Goal: Check status: Check status

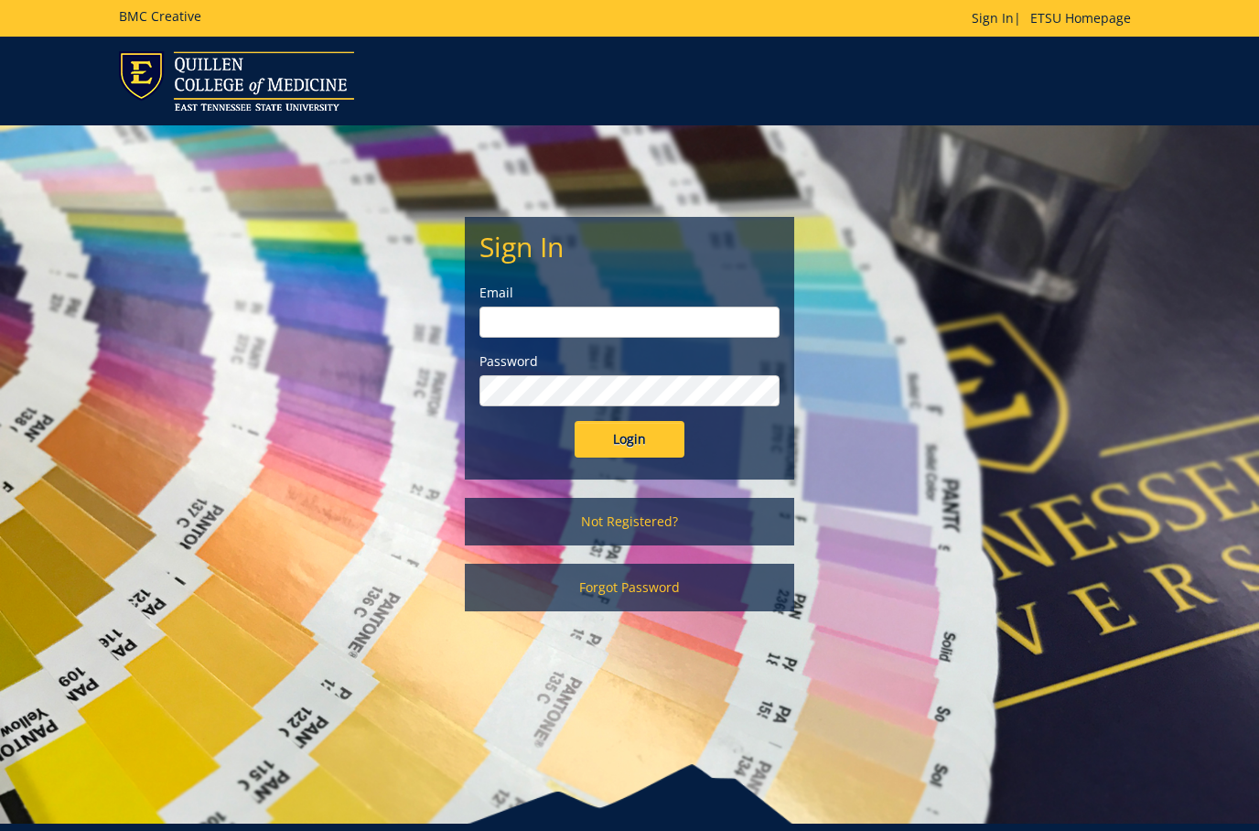
type input "[EMAIL_ADDRESS][DOMAIN_NAME]"
click at [632, 435] on input "Login" at bounding box center [629, 439] width 110 height 37
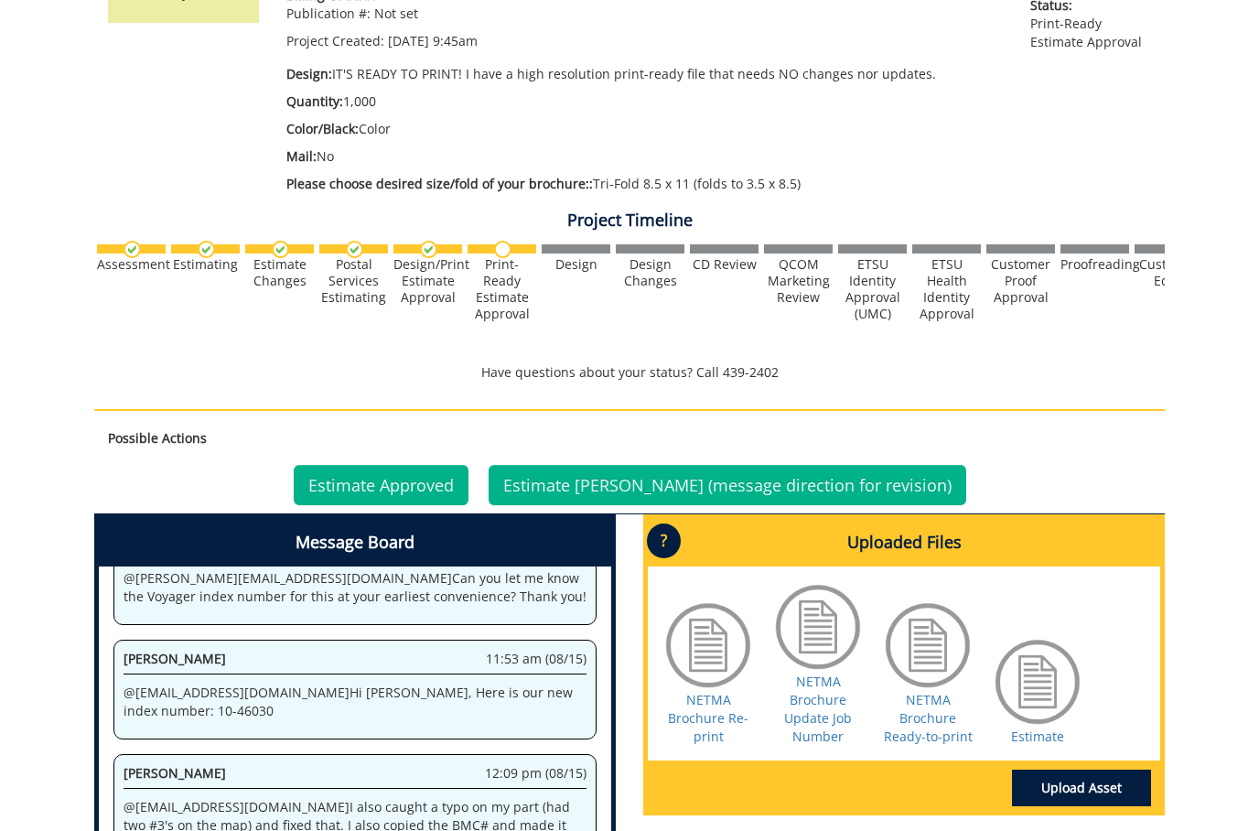
scroll to position [366, 0]
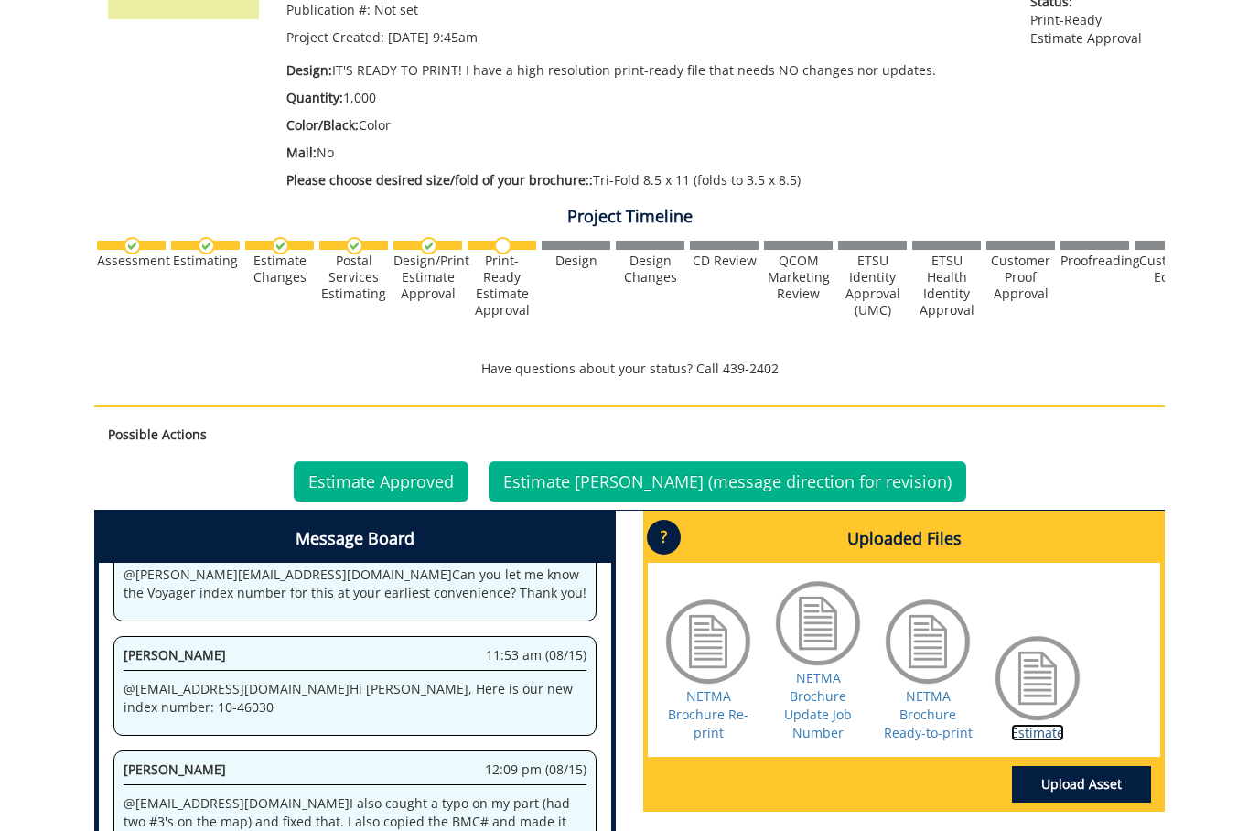
click at [1021, 735] on link "Estimate" at bounding box center [1037, 732] width 53 height 17
click at [468, 486] on link "Estimate Approved" at bounding box center [381, 481] width 175 height 40
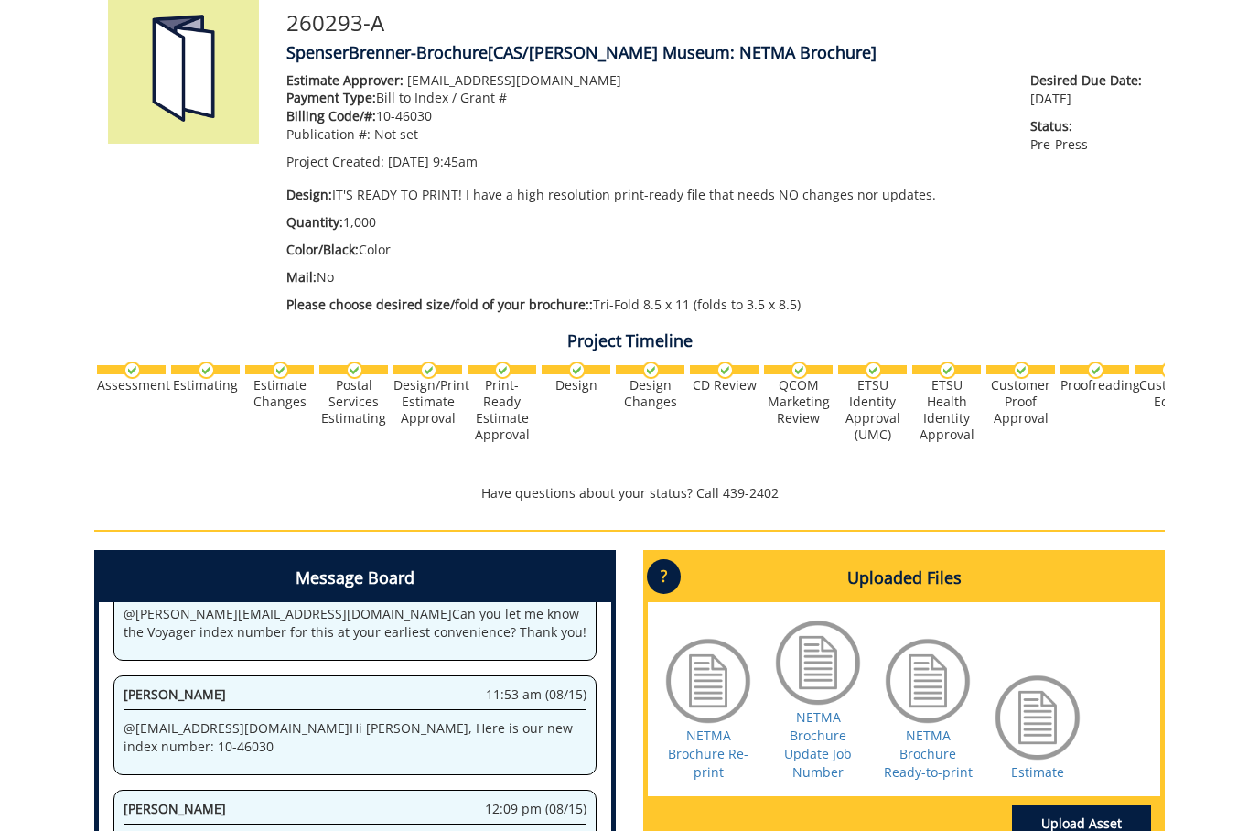
scroll to position [274, 0]
